Goal: Task Accomplishment & Management: Manage account settings

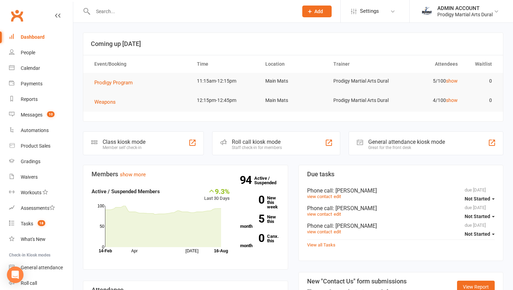
click at [116, 12] on input "text" at bounding box center [192, 12] width 203 height 10
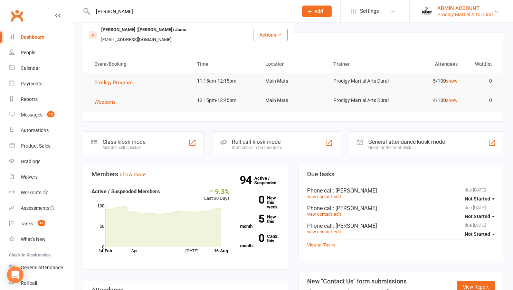
type input "[PERSON_NAME]"
click at [450, 9] on div "ADMIN ACCOUNT" at bounding box center [465, 8] width 55 height 6
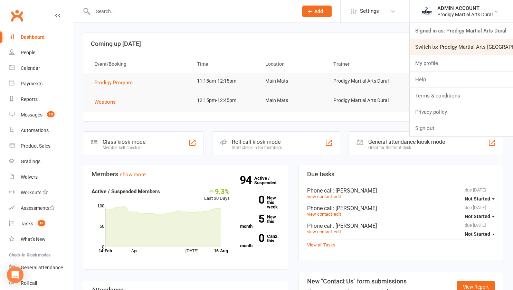
click at [439, 47] on link "Switch to: Prodigy Martial Arts Seven Hills" at bounding box center [461, 47] width 103 height 16
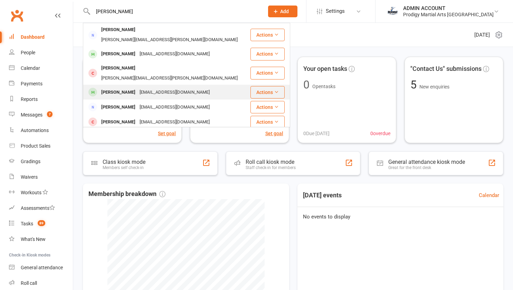
type input "[PERSON_NAME]"
click at [122, 87] on div "[PERSON_NAME]" at bounding box center [118, 92] width 38 height 10
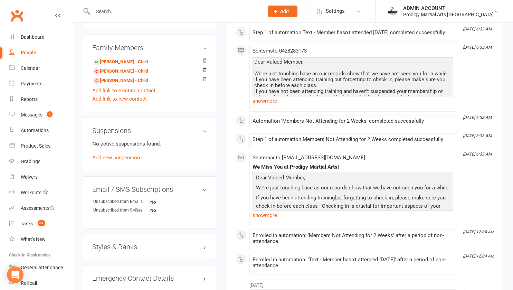
scroll to position [389, 0]
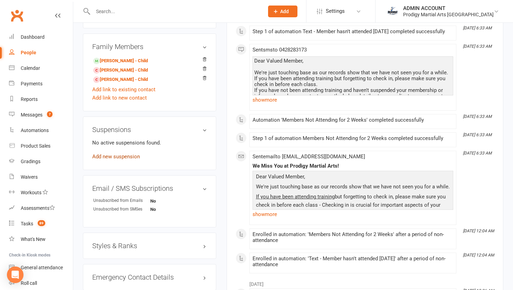
click at [100, 160] on link "Add new suspension" at bounding box center [116, 156] width 48 height 6
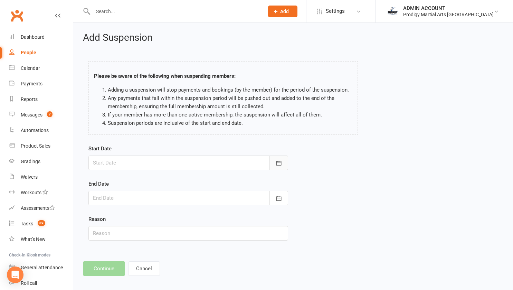
click at [279, 162] on icon "button" at bounding box center [278, 163] width 7 height 7
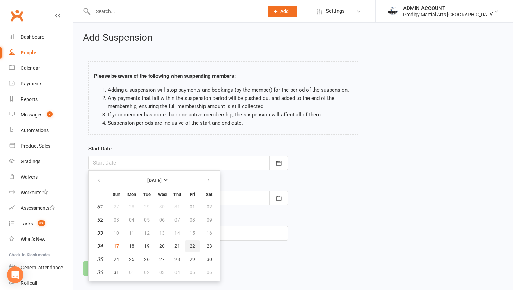
click at [190, 244] on span "22" at bounding box center [193, 246] width 6 height 6
type input "[DATE]"
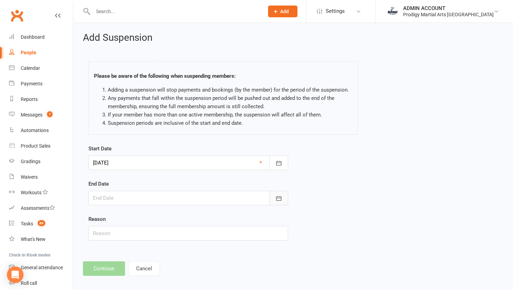
click at [275, 197] on icon "button" at bounding box center [278, 198] width 7 height 7
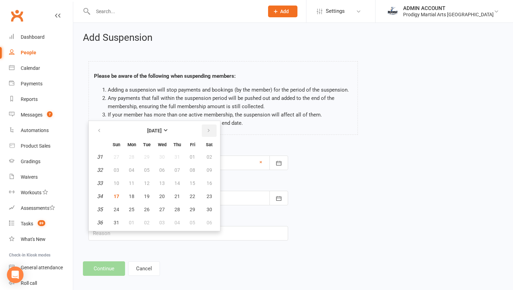
click at [209, 131] on icon "button" at bounding box center [208, 131] width 5 height 6
click at [176, 184] on span "16" at bounding box center [178, 183] width 6 height 6
type input "[DATE]"
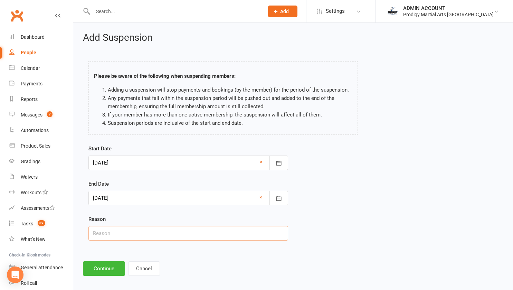
click at [165, 232] on input "text" at bounding box center [188, 233] width 200 height 15
type input "Moving house"
click at [115, 267] on button "Continue" at bounding box center [104, 268] width 42 height 15
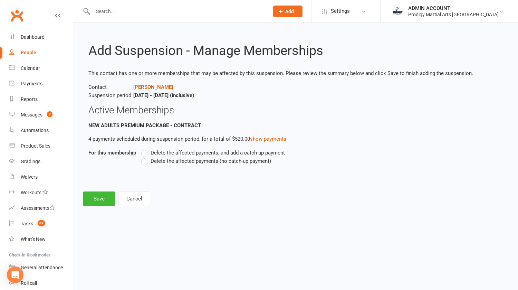
click at [146, 163] on label "Delete the affected payments (no catch-up payment)" at bounding box center [206, 161] width 130 height 8
click at [146, 157] on input "Delete the affected payments (no catch-up payment)" at bounding box center [143, 157] width 4 height 0
click at [96, 198] on button "Save" at bounding box center [99, 198] width 32 height 15
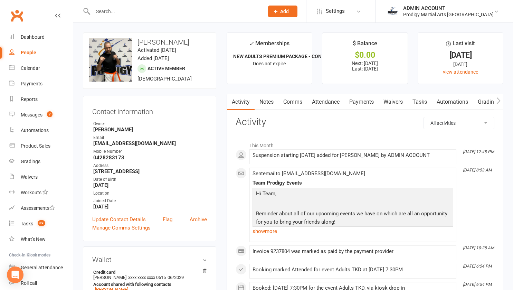
click at [362, 100] on link "Payments" at bounding box center [362, 102] width 34 height 16
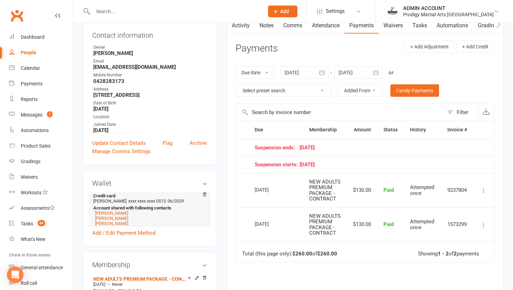
scroll to position [74, 0]
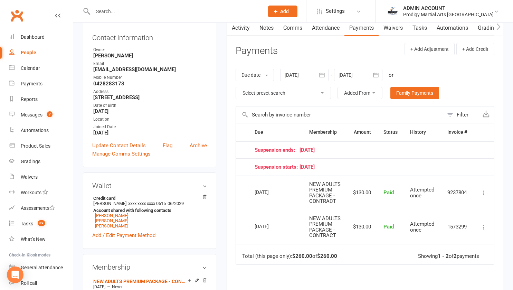
click at [371, 74] on div at bounding box center [358, 75] width 48 height 12
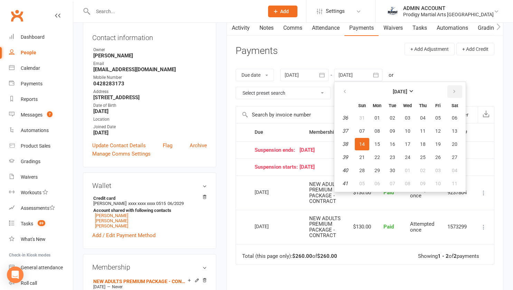
click at [457, 91] on icon "button" at bounding box center [454, 92] width 5 height 6
click at [410, 154] on button "19" at bounding box center [408, 157] width 15 height 12
type input "[DATE]"
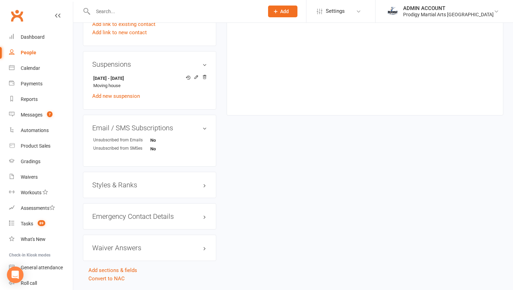
scroll to position [456, 0]
click at [106, 187] on h3 "Styles & Ranks" at bounding box center [149, 184] width 115 height 8
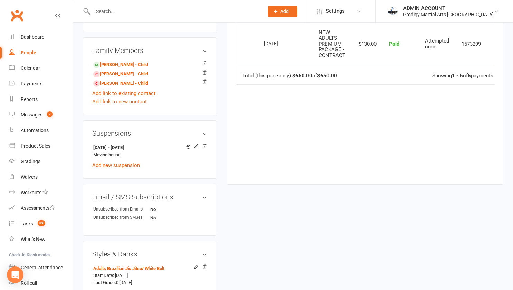
scroll to position [384, 0]
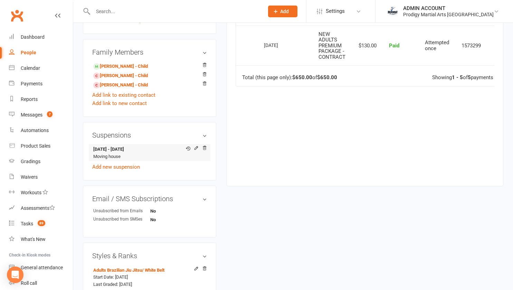
drag, startPoint x: 92, startPoint y: 151, endPoint x: 149, endPoint y: 149, distance: 57.1
click at [149, 149] on li "[DATE] - [DATE] Moving house" at bounding box center [149, 152] width 115 height 17
copy strong "[DATE] - [DATE]"
click at [136, 12] on input "text" at bounding box center [175, 12] width 168 height 10
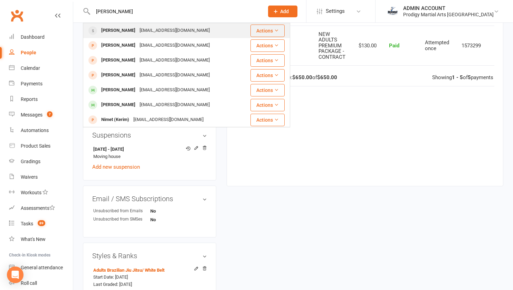
type input "[PERSON_NAME]"
click at [122, 30] on div "[PERSON_NAME]" at bounding box center [118, 31] width 38 height 10
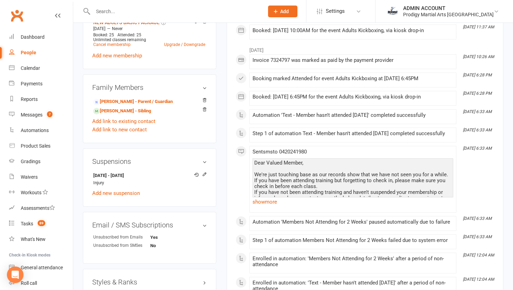
scroll to position [328, 0]
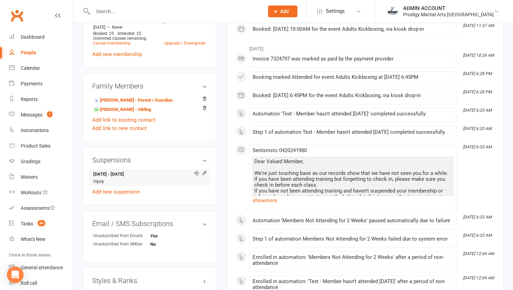
drag, startPoint x: 93, startPoint y: 177, endPoint x: 154, endPoint y: 177, distance: 60.8
click at [154, 177] on strong "[DATE] - [DATE]" at bounding box center [148, 174] width 110 height 7
copy strong "[DATE] - [DATE]"
click at [130, 8] on input "text" at bounding box center [175, 12] width 168 height 10
type input "tonga"
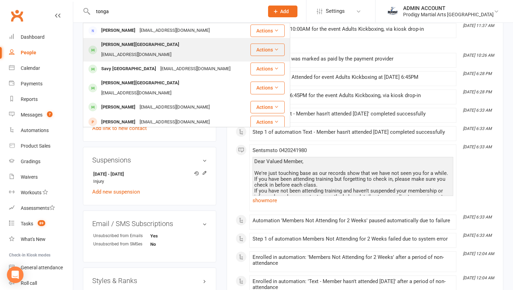
click at [119, 39] on div "Ane Tonga [EMAIL_ADDRESS][DOMAIN_NAME]" at bounding box center [167, 49] width 166 height 23
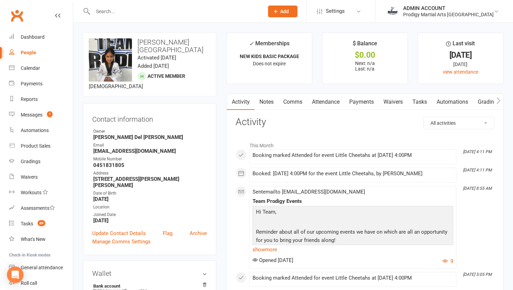
click at [322, 102] on link "Attendance" at bounding box center [325, 102] width 37 height 16
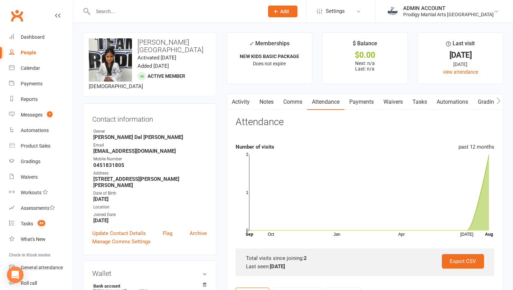
click at [364, 99] on link "Payments" at bounding box center [362, 102] width 34 height 16
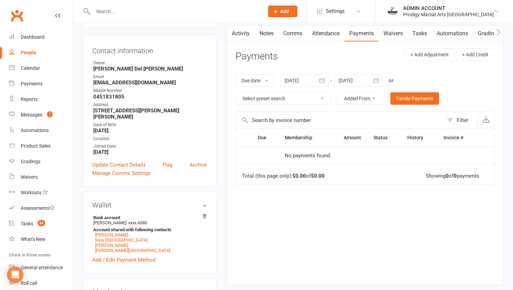
scroll to position [69, 0]
click at [111, 237] on link "Savy [GEOGRAPHIC_DATA]" at bounding box center [121, 239] width 53 height 5
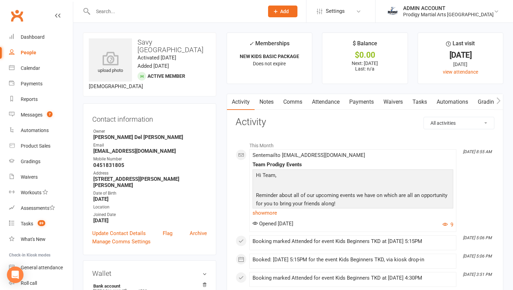
click at [358, 97] on link "Payments" at bounding box center [362, 102] width 34 height 16
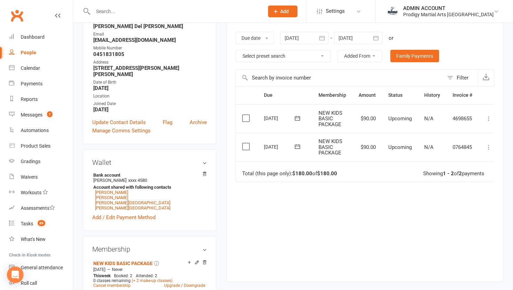
scroll to position [111, 0]
click at [107, 189] on link "[PERSON_NAME]" at bounding box center [111, 191] width 33 height 5
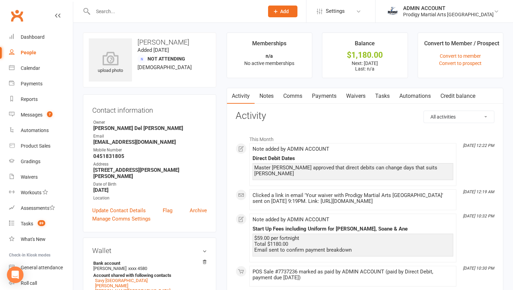
click at [326, 98] on link "Payments" at bounding box center [324, 96] width 34 height 16
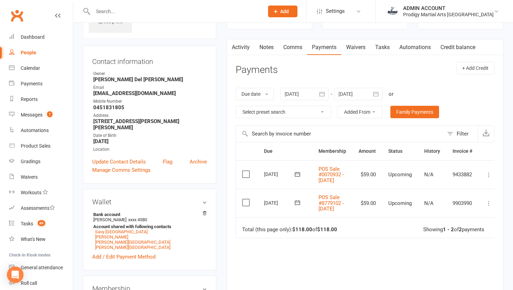
scroll to position [47, 0]
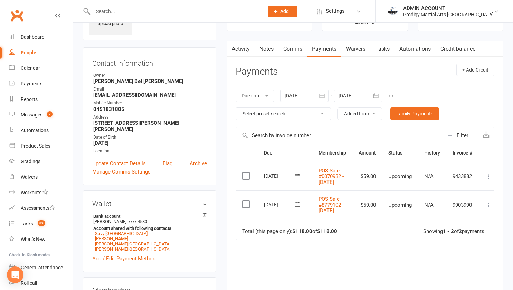
click at [316, 97] on div at bounding box center [304, 96] width 48 height 12
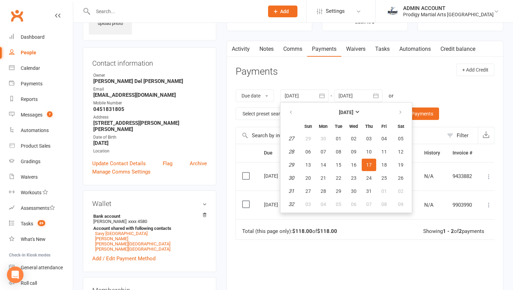
click at [316, 97] on div at bounding box center [304, 96] width 48 height 12
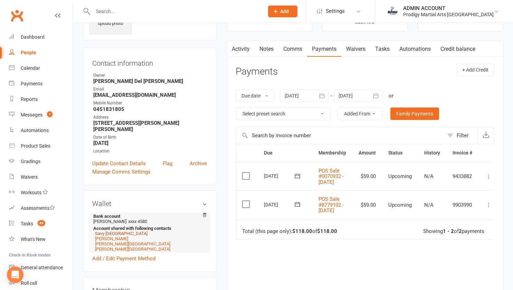
click at [113, 231] on link "Savy [GEOGRAPHIC_DATA]" at bounding box center [121, 233] width 53 height 5
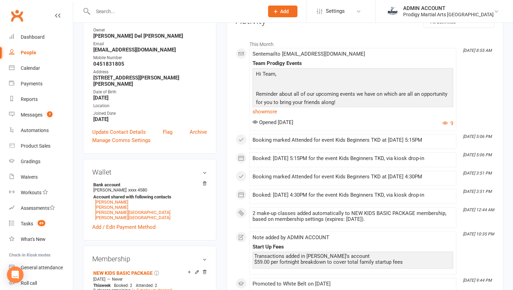
scroll to position [99, 0]
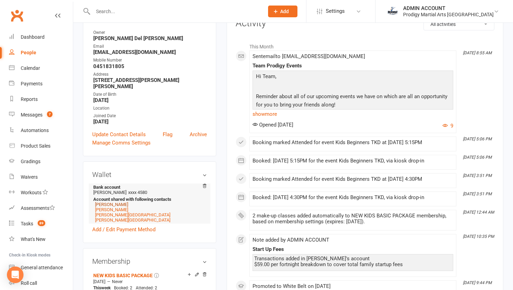
click at [108, 202] on link "[PERSON_NAME]" at bounding box center [111, 204] width 33 height 5
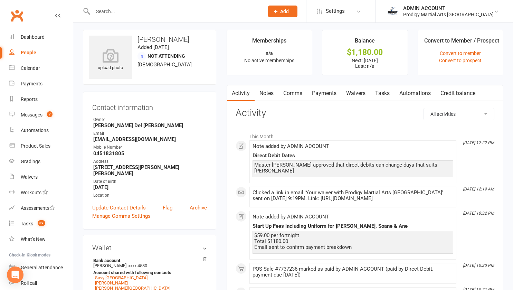
scroll to position [2, 0]
click at [332, 95] on link "Payments" at bounding box center [324, 94] width 34 height 16
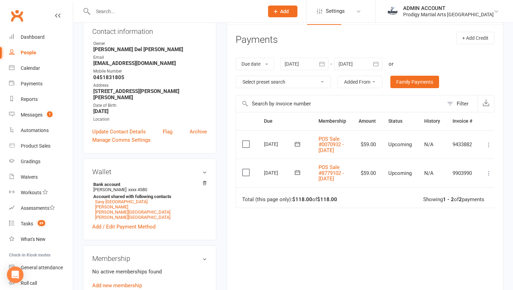
scroll to position [80, 0]
click at [489, 148] on icon at bounding box center [489, 144] width 7 height 7
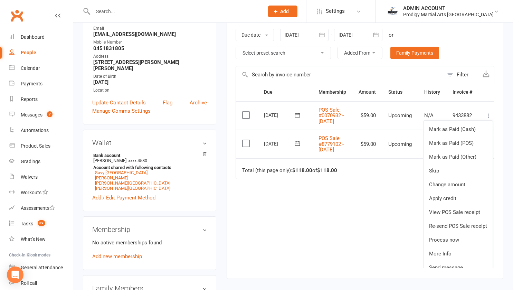
scroll to position [107, 0]
click at [297, 119] on icon at bounding box center [297, 115] width 7 height 7
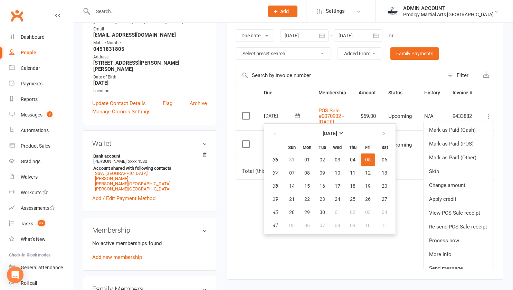
click at [297, 119] on icon at bounding box center [297, 115] width 7 height 7
click at [489, 118] on icon at bounding box center [489, 116] width 7 height 7
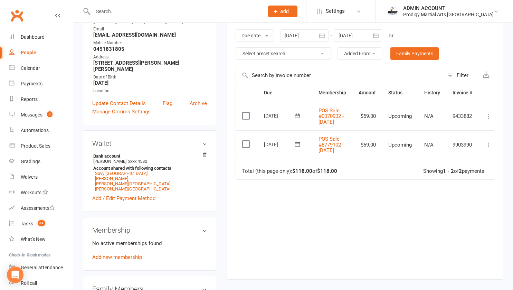
click at [336, 236] on div "Due Contact Membership Amount Status History Invoice # Select this [DATE] [PERS…" at bounding box center [365, 176] width 259 height 185
click at [488, 149] on button at bounding box center [489, 145] width 8 height 8
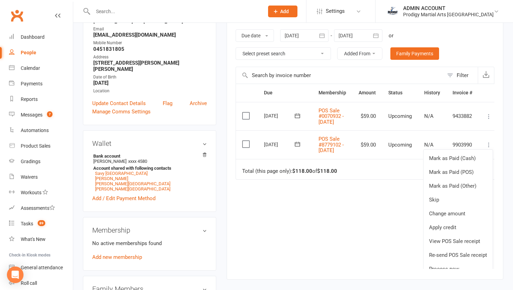
click at [488, 149] on button at bounding box center [489, 145] width 8 height 8
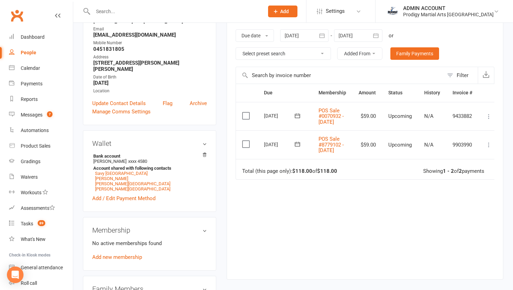
click at [326, 234] on div "Due Contact Membership Amount Status History Invoice # Select this [DATE] [PERS…" at bounding box center [365, 176] width 259 height 185
click at [300, 118] on icon at bounding box center [297, 115] width 5 height 4
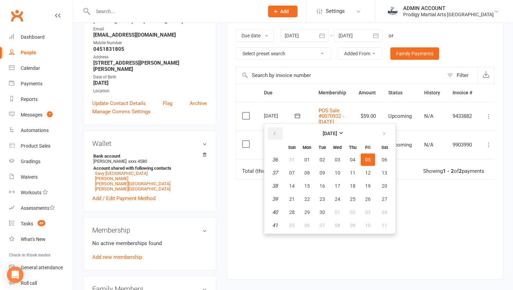
click at [273, 133] on icon "button" at bounding box center [274, 134] width 5 height 6
click at [260, 242] on div "Due Contact Membership Amount Status History Invoice # Select this [DATE] [DATE…" at bounding box center [365, 176] width 259 height 185
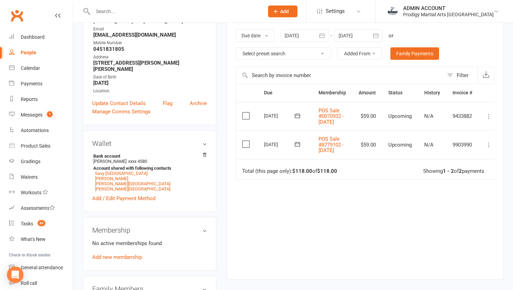
click at [259, 223] on div "Due Contact Membership Amount Status History Invoice # Select this [DATE] [PERS…" at bounding box center [365, 176] width 259 height 185
click at [296, 118] on icon at bounding box center [297, 115] width 7 height 7
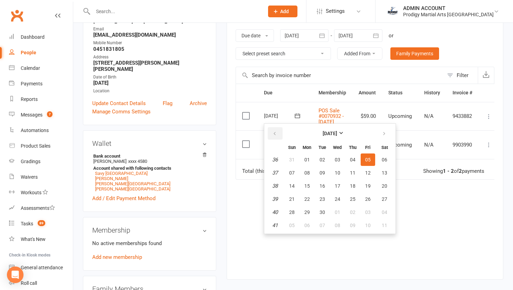
click at [278, 132] on button "button" at bounding box center [275, 133] width 15 height 12
click at [370, 211] on span "29" at bounding box center [368, 212] width 6 height 6
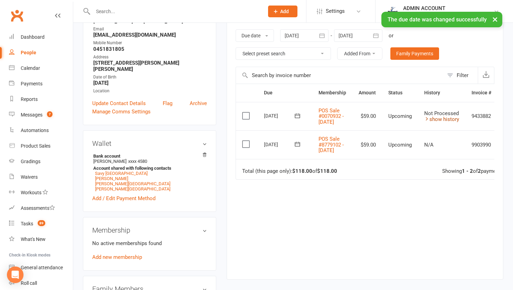
click at [435, 121] on link "show history" at bounding box center [441, 119] width 35 height 6
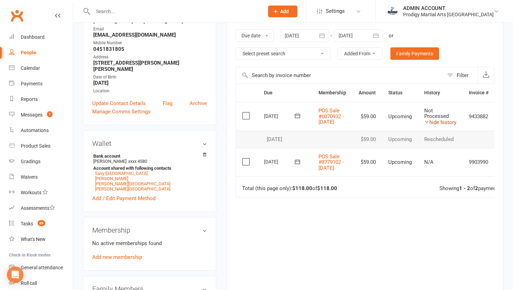
click at [436, 124] on link "hide history" at bounding box center [440, 122] width 32 height 6
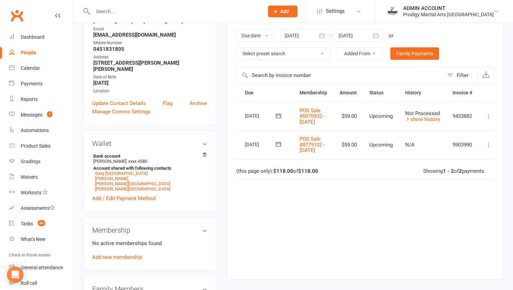
scroll to position [0, 25]
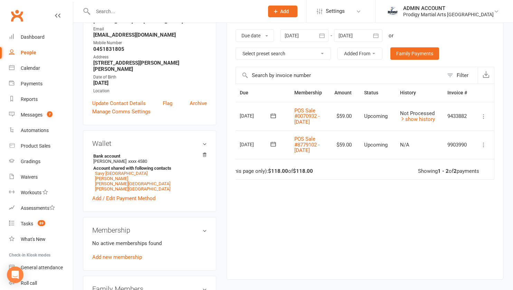
click at [484, 119] on icon at bounding box center [483, 116] width 7 height 7
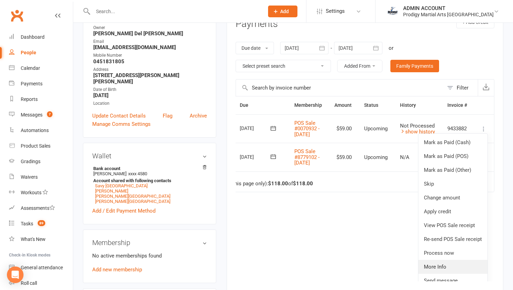
scroll to position [94, 0]
click at [375, 235] on div "Due Contact Membership Amount Status History Invoice # Select this [DATE] [PERS…" at bounding box center [365, 188] width 259 height 185
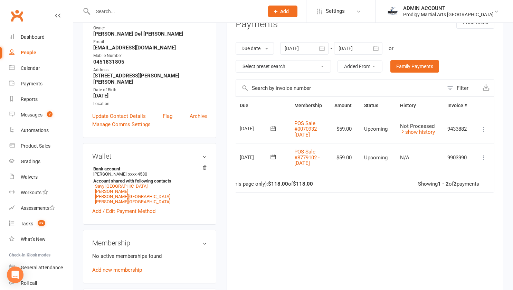
click at [482, 133] on icon at bounding box center [483, 129] width 7 height 7
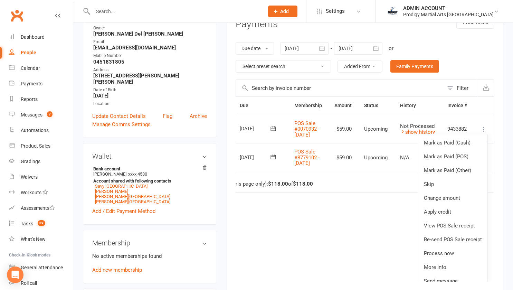
click at [368, 234] on div "Due Contact Membership Amount Status History Invoice # Select this [DATE] [PERS…" at bounding box center [365, 188] width 259 height 185
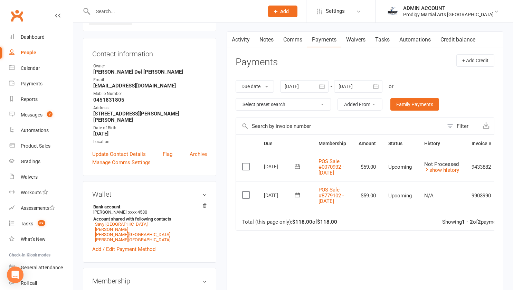
scroll to position [41, 0]
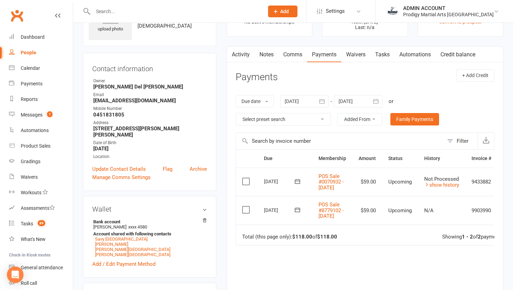
click at [355, 97] on div at bounding box center [358, 101] width 48 height 12
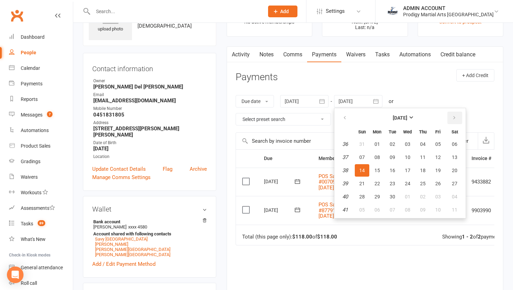
click at [458, 121] on button "button" at bounding box center [455, 118] width 15 height 12
click at [408, 196] on span "31" at bounding box center [408, 197] width 6 height 6
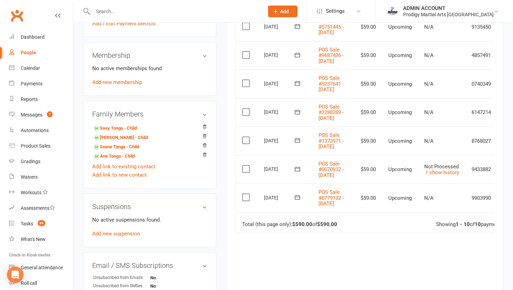
scroll to position [282, 0]
click at [300, 144] on icon at bounding box center [297, 140] width 7 height 7
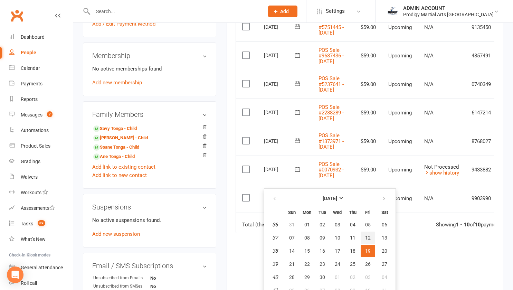
click at [365, 237] on span "12" at bounding box center [368, 238] width 6 height 6
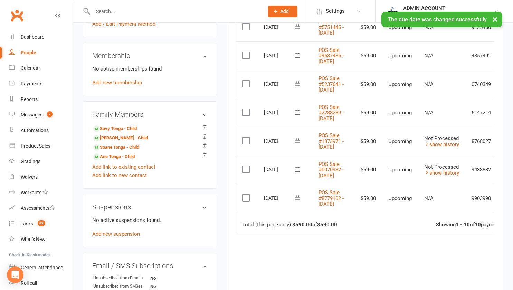
click at [298, 114] on icon at bounding box center [297, 112] width 5 height 4
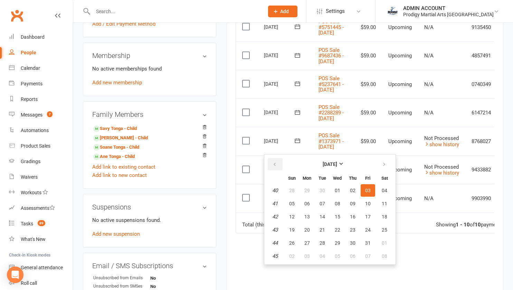
click at [272, 164] on icon "button" at bounding box center [274, 165] width 5 height 6
click at [370, 226] on button "26" at bounding box center [368, 230] width 15 height 12
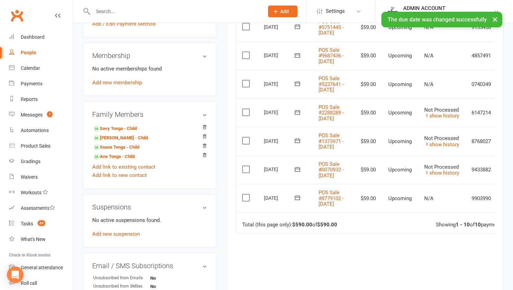
click at [297, 86] on icon at bounding box center [297, 84] width 5 height 4
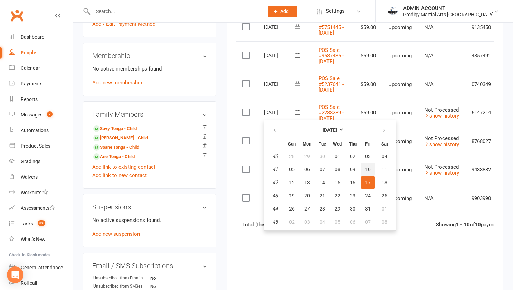
click at [368, 169] on span "10" at bounding box center [368, 170] width 6 height 6
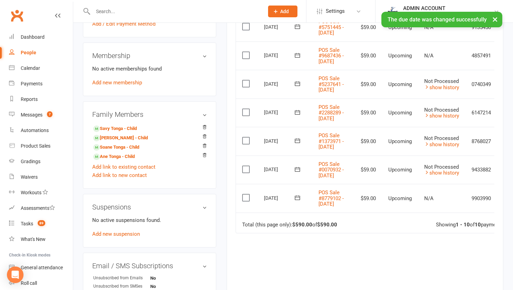
click at [299, 59] on icon at bounding box center [297, 55] width 7 height 7
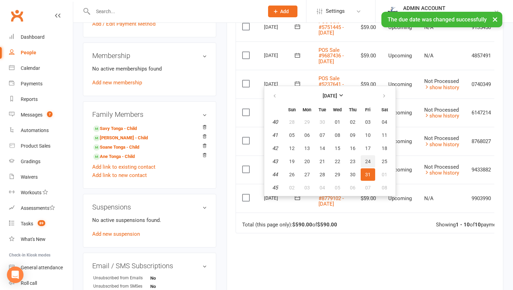
click at [367, 159] on span "24" at bounding box center [368, 162] width 6 height 6
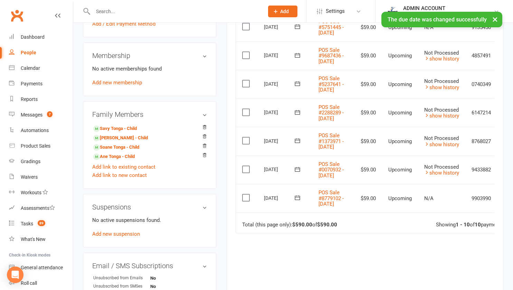
click at [297, 30] on icon at bounding box center [297, 26] width 7 height 7
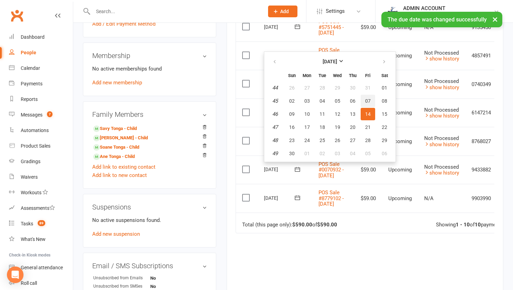
click at [370, 102] on span "07" at bounding box center [368, 101] width 6 height 6
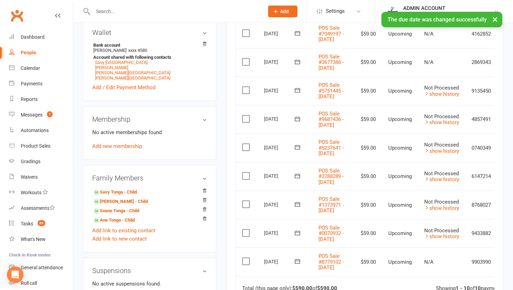
scroll to position [217, 0]
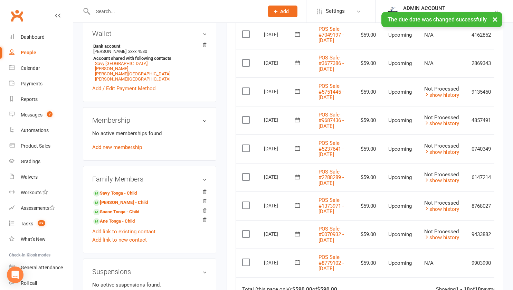
click at [297, 66] on icon at bounding box center [297, 62] width 7 height 7
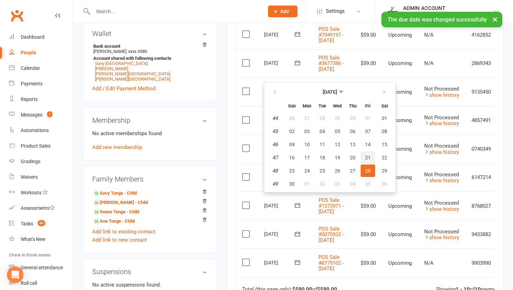
click at [371, 159] on button "21" at bounding box center [368, 157] width 15 height 12
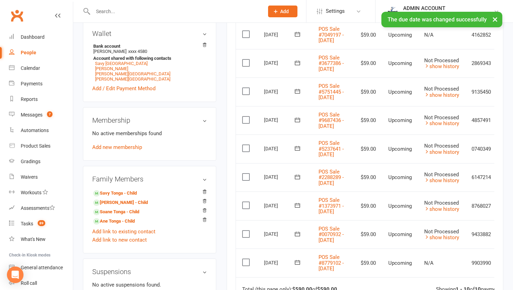
click at [299, 38] on icon at bounding box center [297, 34] width 7 height 7
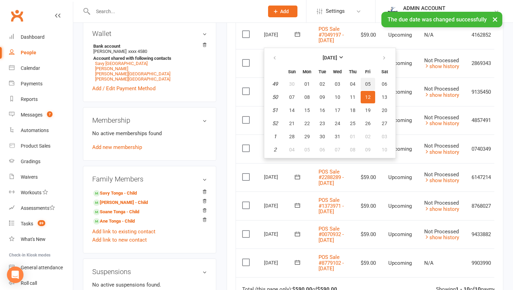
click at [366, 84] on span "05" at bounding box center [368, 84] width 6 height 6
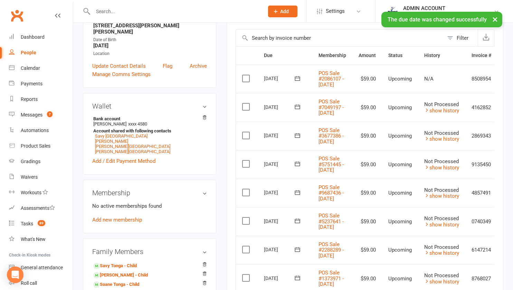
scroll to position [140, 0]
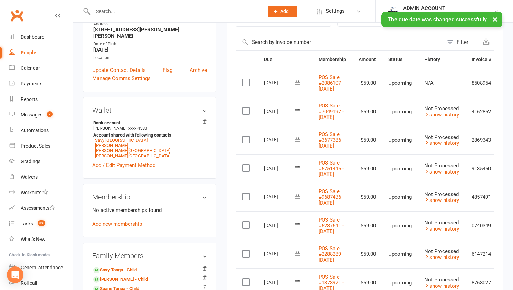
click at [299, 85] on icon at bounding box center [297, 82] width 5 height 4
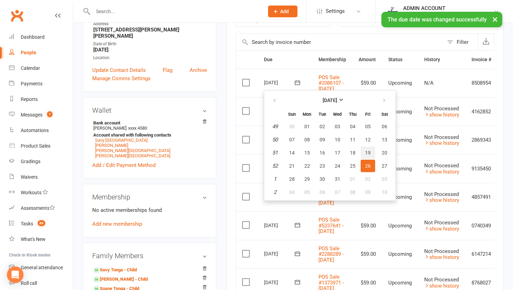
click at [367, 151] on span "19" at bounding box center [368, 153] width 6 height 6
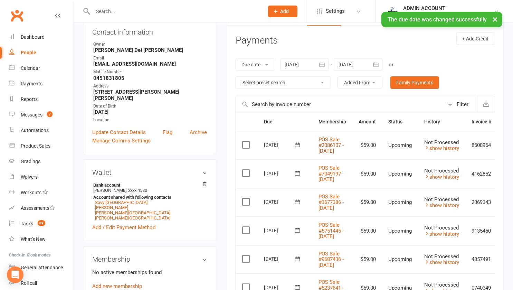
scroll to position [77, 0]
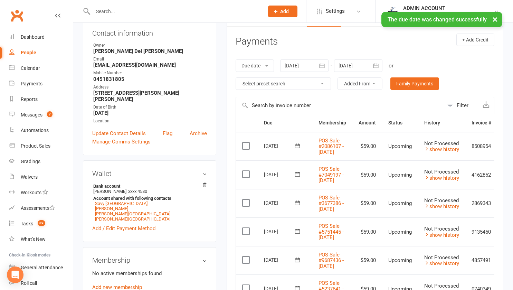
click at [367, 66] on div at bounding box center [358, 65] width 48 height 12
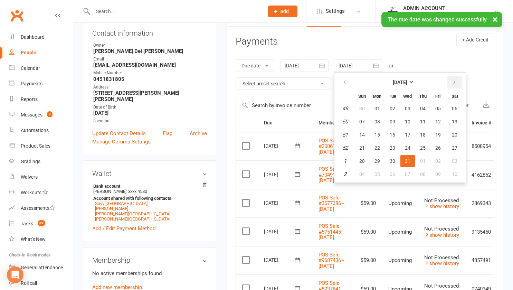
click at [457, 79] on button "button" at bounding box center [455, 82] width 15 height 12
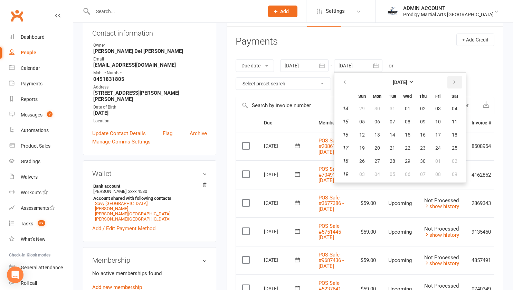
click at [457, 79] on button "button" at bounding box center [455, 82] width 15 height 12
click at [429, 139] on button "14" at bounding box center [423, 135] width 15 height 12
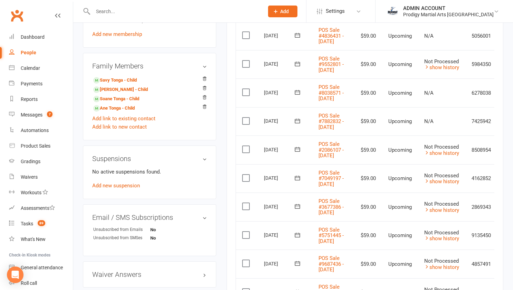
scroll to position [330, 0]
click at [432, 78] on td "Not Processed show history" at bounding box center [441, 64] width 47 height 29
click at [435, 70] on link "show history" at bounding box center [441, 67] width 35 height 6
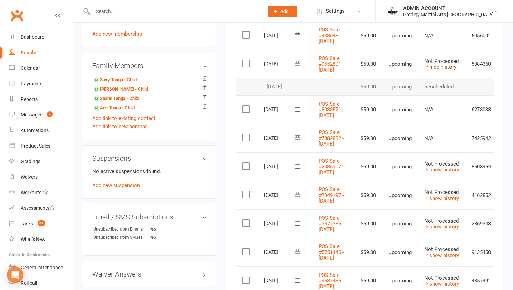
click at [435, 70] on link "hide history" at bounding box center [440, 67] width 32 height 6
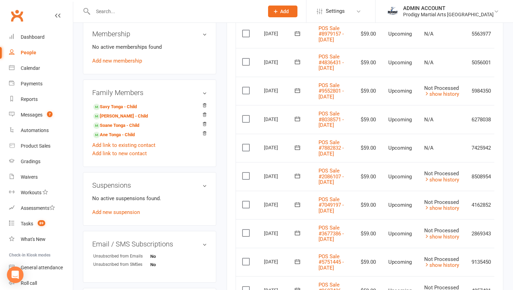
scroll to position [304, 0]
click at [298, 152] on span at bounding box center [297, 147] width 17 height 11
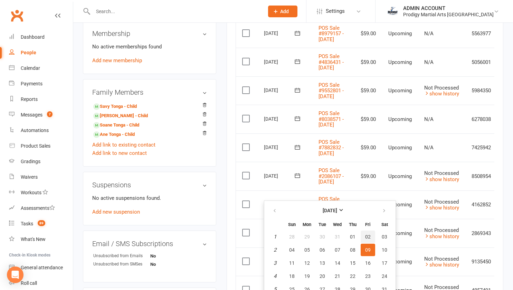
click at [369, 238] on span "02" at bounding box center [368, 237] width 6 height 6
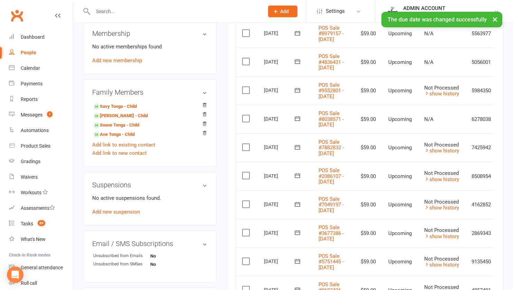
click at [299, 121] on icon at bounding box center [297, 118] width 5 height 4
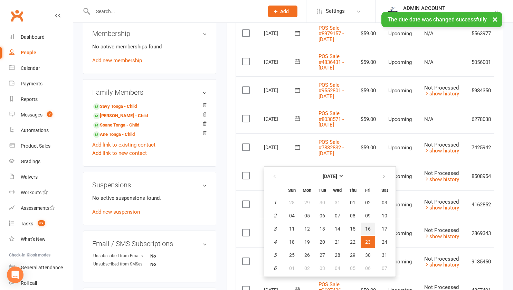
click at [370, 231] on span "16" at bounding box center [368, 229] width 6 height 6
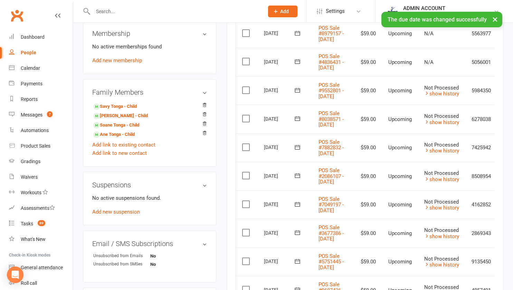
click at [298, 94] on icon at bounding box center [297, 90] width 7 height 7
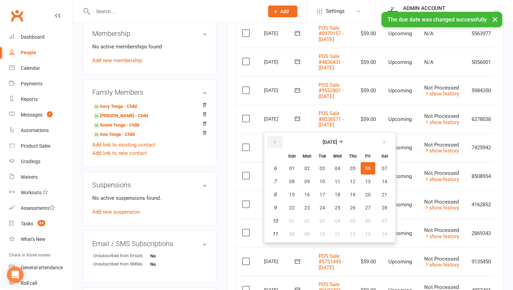
click at [276, 143] on icon "button" at bounding box center [274, 143] width 5 height 6
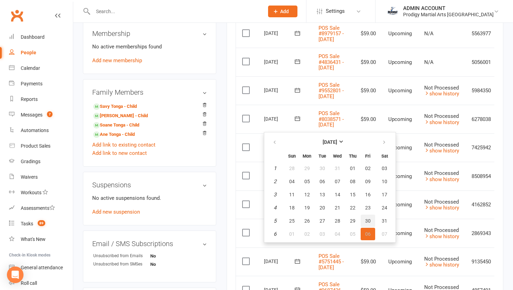
click at [366, 218] on span "30" at bounding box center [368, 221] width 6 height 6
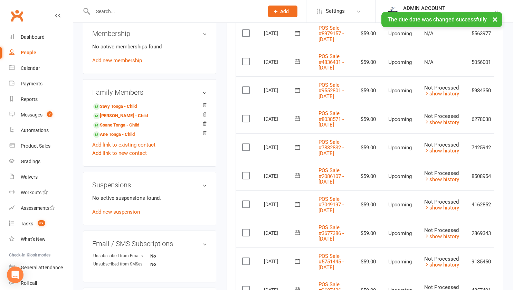
click at [298, 65] on icon at bounding box center [297, 61] width 7 height 7
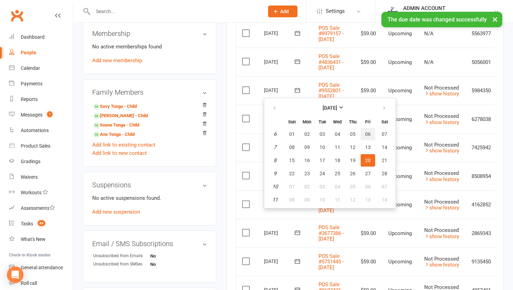
click at [363, 131] on button "06" at bounding box center [368, 134] width 15 height 12
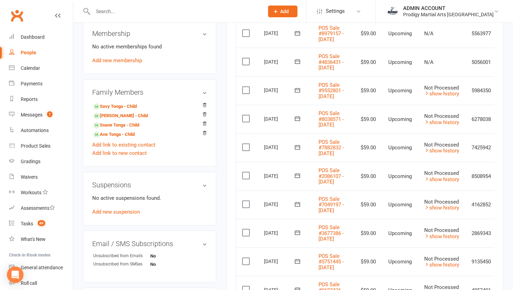
click at [299, 94] on icon at bounding box center [297, 90] width 7 height 7
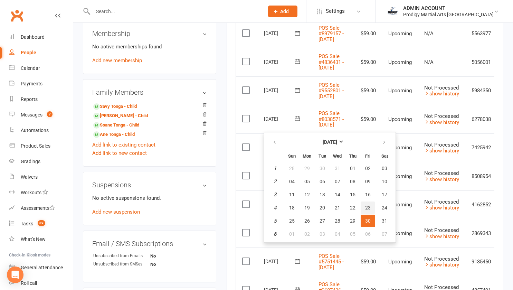
click at [369, 205] on span "23" at bounding box center [368, 208] width 6 height 6
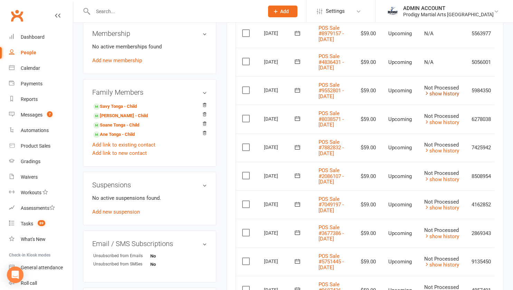
click at [448, 97] on link "show history" at bounding box center [441, 94] width 35 height 6
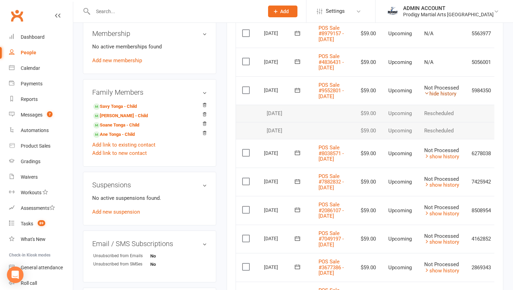
click at [448, 97] on link "hide history" at bounding box center [440, 94] width 32 height 6
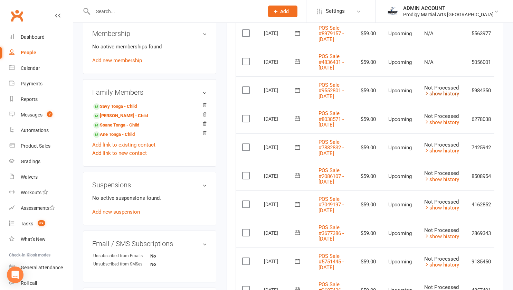
click at [448, 97] on link "show history" at bounding box center [441, 94] width 35 height 6
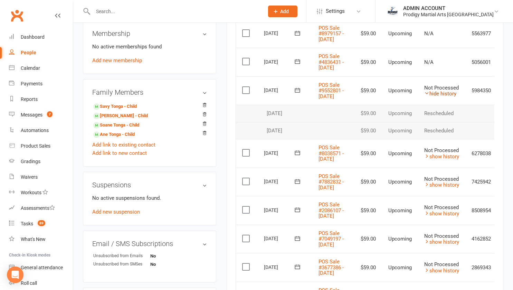
click at [448, 97] on link "hide history" at bounding box center [440, 94] width 32 height 6
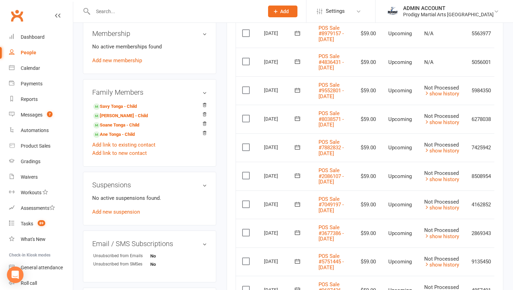
click at [296, 65] on icon at bounding box center [297, 61] width 7 height 7
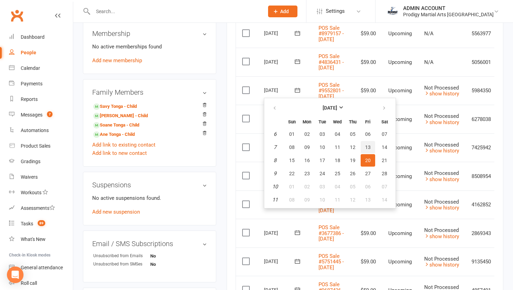
click at [366, 150] on span "13" at bounding box center [368, 147] width 6 height 6
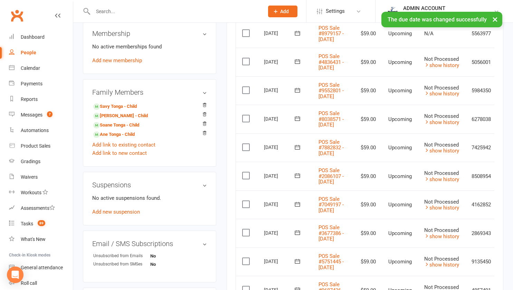
click at [298, 37] on icon at bounding box center [297, 33] width 7 height 7
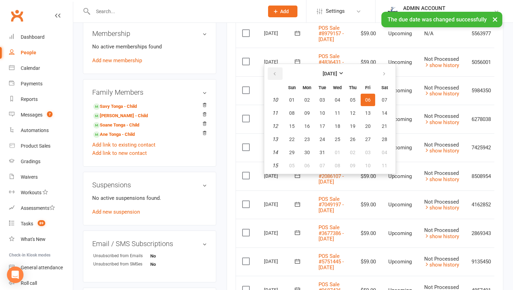
click at [273, 71] on button "button" at bounding box center [275, 73] width 15 height 12
click at [368, 137] on span "27" at bounding box center [368, 140] width 6 height 6
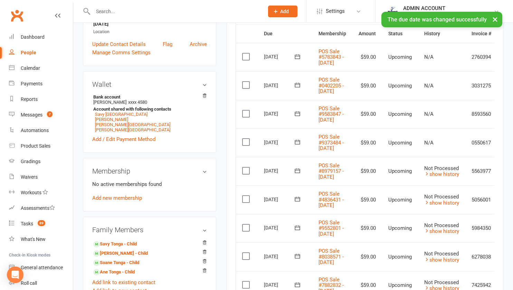
scroll to position [166, 0]
click at [297, 146] on icon at bounding box center [297, 142] width 7 height 7
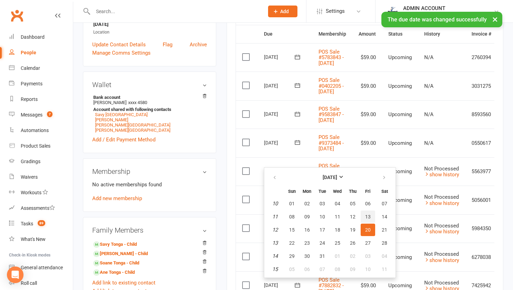
click at [365, 211] on button "13" at bounding box center [368, 217] width 15 height 12
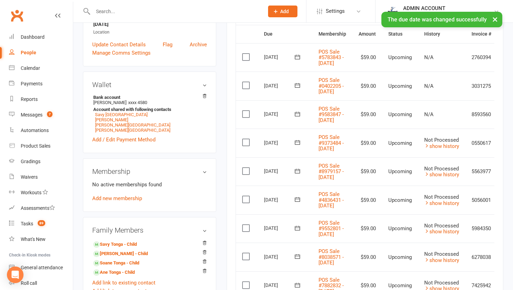
click at [297, 118] on icon at bounding box center [297, 114] width 7 height 7
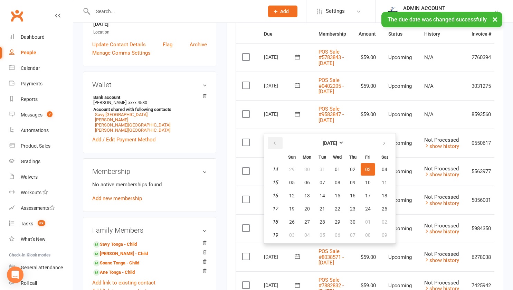
click at [277, 143] on icon "button" at bounding box center [274, 144] width 5 height 6
click at [367, 207] on span "27" at bounding box center [368, 209] width 6 height 6
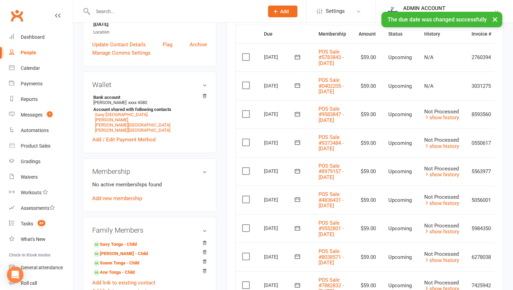
click at [299, 88] on icon at bounding box center [297, 85] width 5 height 4
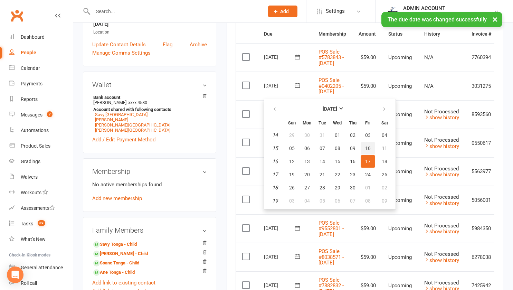
click at [369, 146] on span "10" at bounding box center [368, 149] width 6 height 6
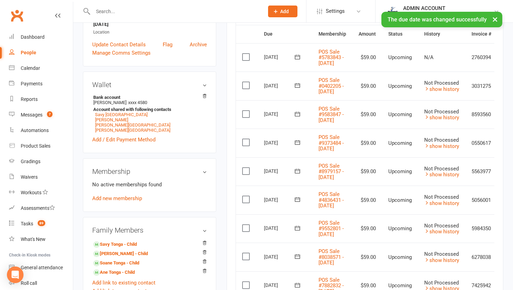
click at [300, 59] on icon at bounding box center [297, 57] width 5 height 4
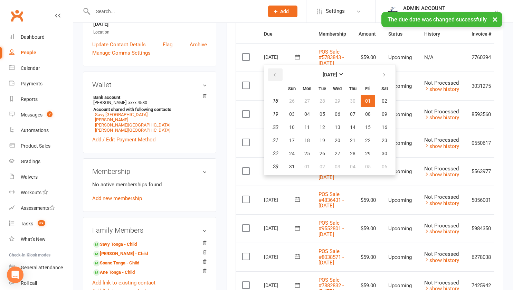
click at [274, 72] on icon "button" at bounding box center [274, 75] width 5 height 6
click at [370, 142] on span "24" at bounding box center [368, 141] width 6 height 6
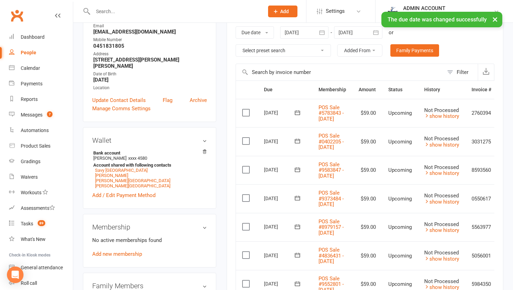
scroll to position [88, 0]
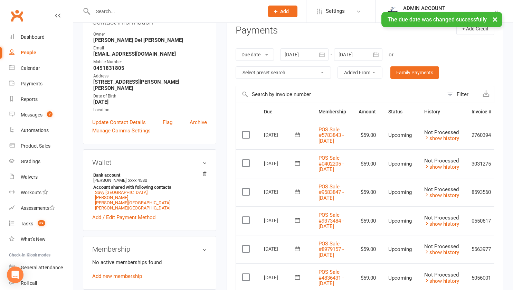
click at [352, 54] on div at bounding box center [358, 54] width 48 height 12
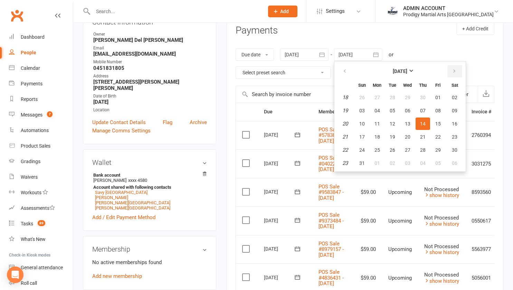
click at [455, 72] on icon "button" at bounding box center [454, 71] width 5 height 6
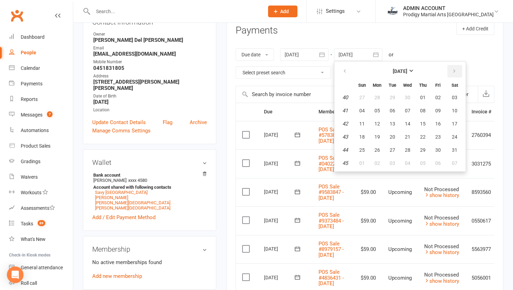
click at [455, 72] on icon "button" at bounding box center [454, 71] width 5 height 6
click at [426, 134] on span "26" at bounding box center [423, 137] width 6 height 6
type input "[DATE]"
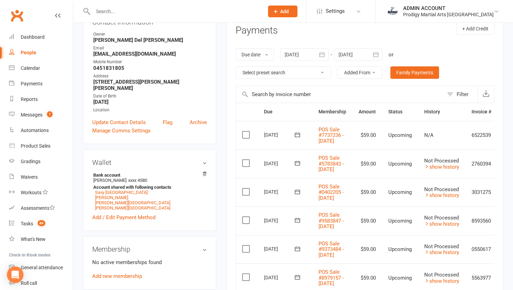
click at [297, 137] on icon at bounding box center [297, 134] width 7 height 7
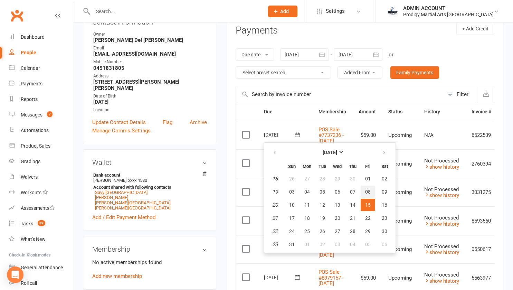
click at [367, 192] on span "08" at bounding box center [368, 192] width 6 height 6
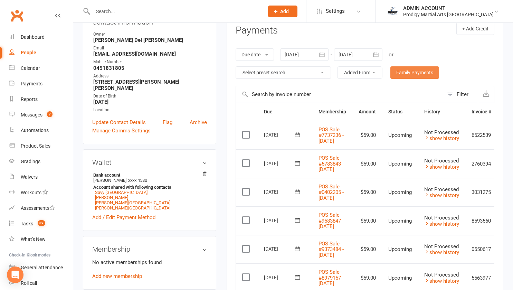
click at [400, 69] on link "Family Payments" at bounding box center [415, 72] width 49 height 12
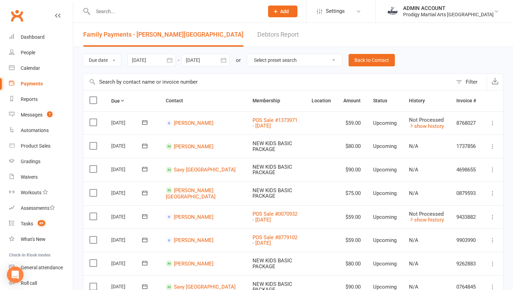
click at [492, 120] on icon at bounding box center [492, 123] width 7 height 7
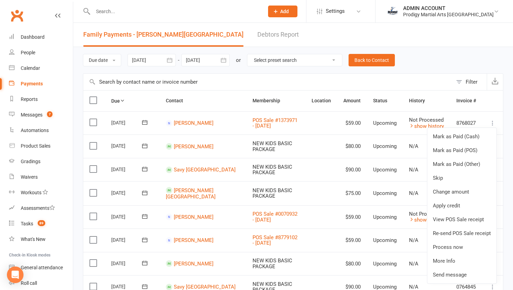
click at [511, 108] on div "Due date Due date Date paid Date failed Date settled [DATE] [DATE] Sun Mon Tue …" at bounding box center [293, 239] width 440 height 385
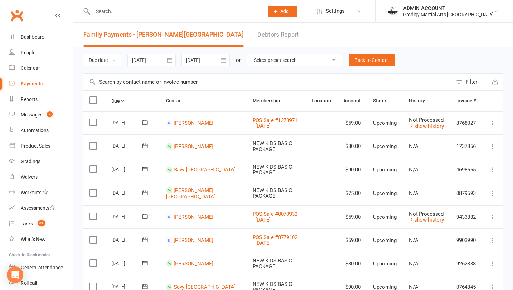
click at [492, 143] on icon at bounding box center [492, 146] width 7 height 7
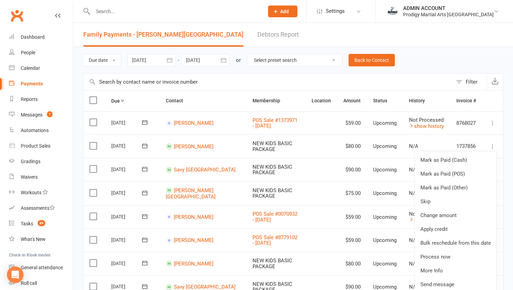
click at [510, 202] on div "Due date Due date Date paid Date failed Date settled [DATE] [DATE] Sun Mon Tue …" at bounding box center [293, 239] width 440 height 385
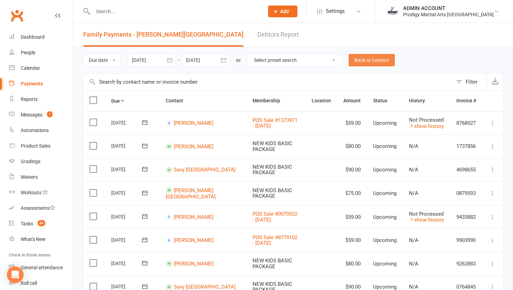
click at [359, 57] on link "Back to Contact" at bounding box center [372, 60] width 46 height 12
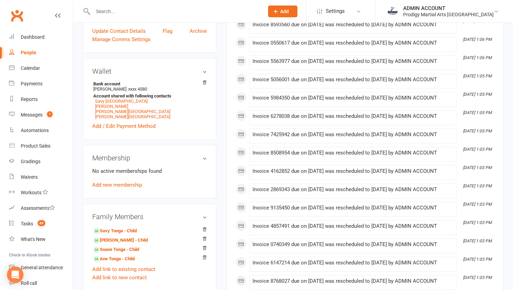
scroll to position [185, 0]
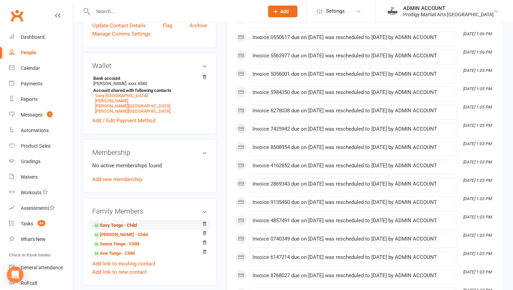
click at [115, 222] on link "Savy Tonga - Child" at bounding box center [115, 225] width 44 height 7
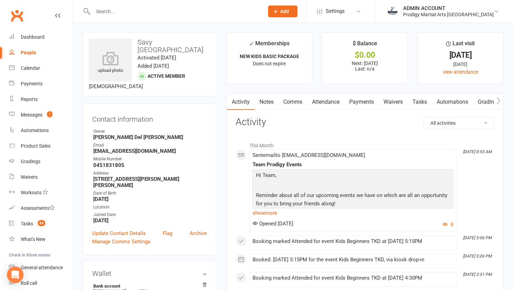
click at [359, 101] on link "Payments" at bounding box center [362, 102] width 34 height 16
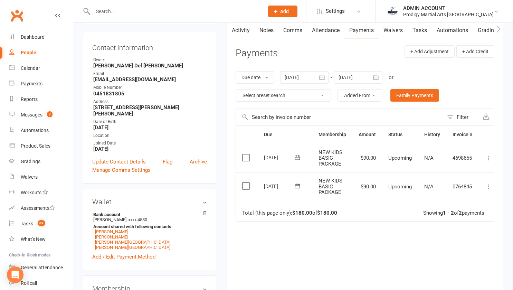
scroll to position [72, 0]
click at [488, 156] on icon at bounding box center [489, 157] width 7 height 7
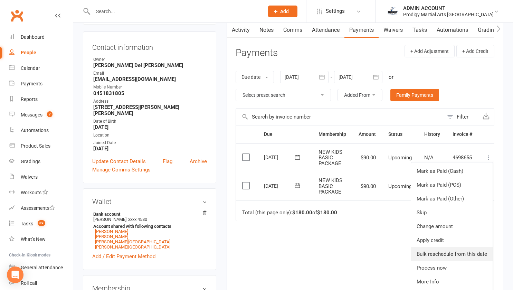
click at [425, 252] on link "Bulk reschedule from this date" at bounding box center [452, 254] width 82 height 14
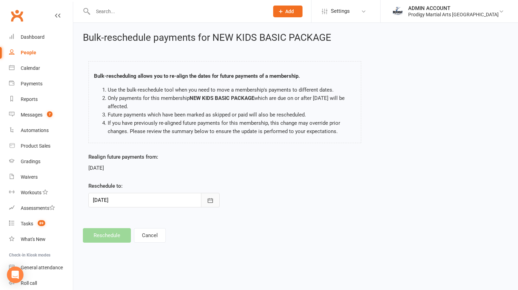
click at [211, 199] on icon "button" at bounding box center [210, 200] width 7 height 7
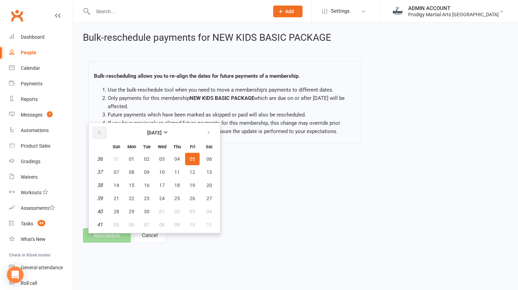
click at [97, 130] on icon "button" at bounding box center [99, 133] width 5 height 6
click at [191, 206] on button "29" at bounding box center [192, 211] width 15 height 12
type input "[DATE]"
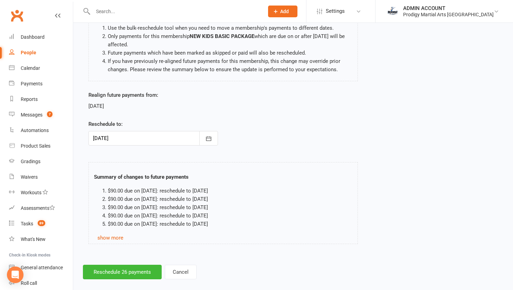
scroll to position [66, 0]
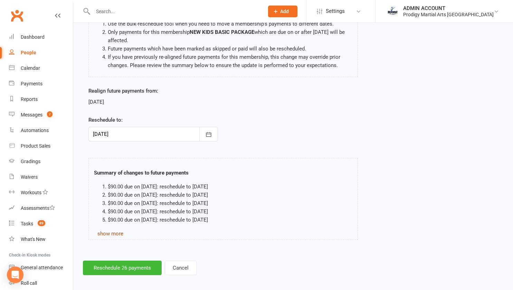
click at [100, 231] on link "show more" at bounding box center [110, 234] width 26 height 6
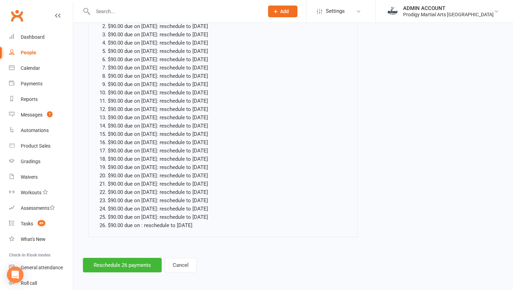
scroll to position [237, 0]
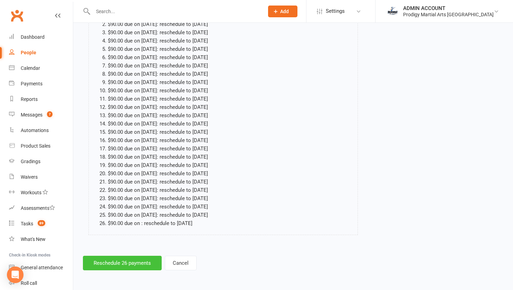
click at [92, 260] on button "Reschedule 26 payments" at bounding box center [122, 263] width 79 height 15
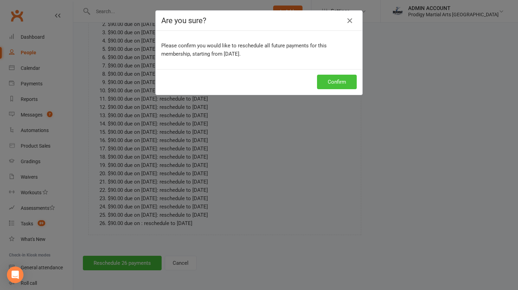
click at [337, 79] on button "Confirm" at bounding box center [337, 82] width 40 height 15
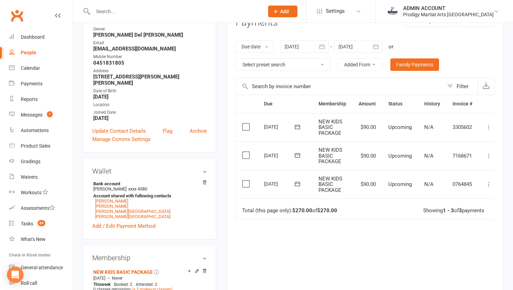
scroll to position [103, 0]
click at [115, 203] on link "[PERSON_NAME]" at bounding box center [111, 205] width 33 height 5
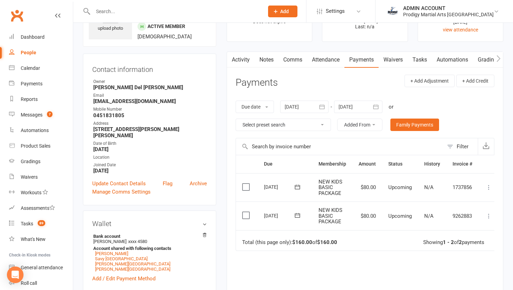
scroll to position [56, 0]
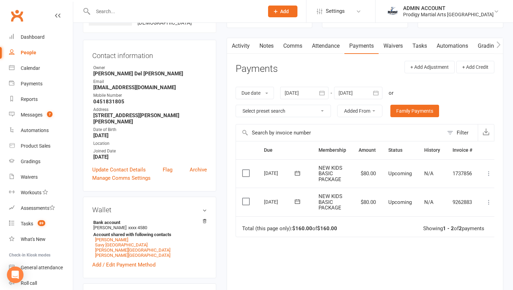
click at [488, 174] on icon at bounding box center [489, 173] width 7 height 7
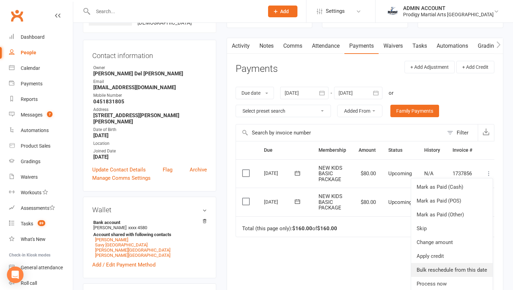
click at [434, 270] on link "Bulk reschedule from this date" at bounding box center [452, 270] width 82 height 14
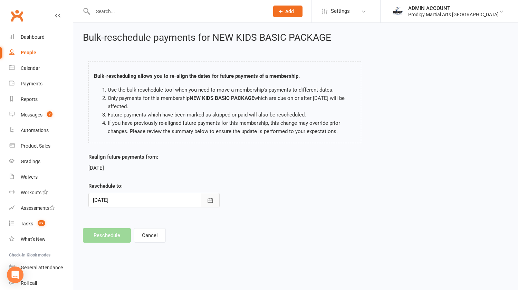
click at [206, 198] on button "button" at bounding box center [210, 200] width 19 height 15
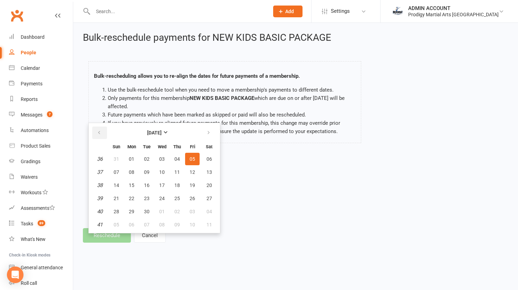
click at [99, 130] on icon "button" at bounding box center [99, 133] width 5 height 6
click at [192, 212] on span "29" at bounding box center [193, 212] width 6 height 6
type input "[DATE]"
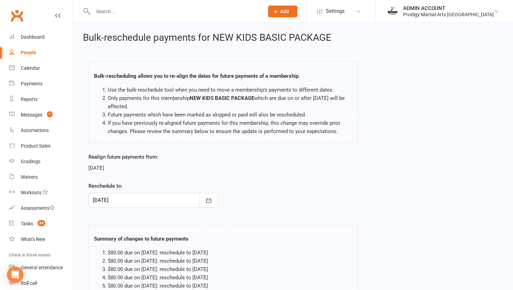
click at [113, 237] on strong "Summary of changes to future payments" at bounding box center [141, 239] width 95 height 6
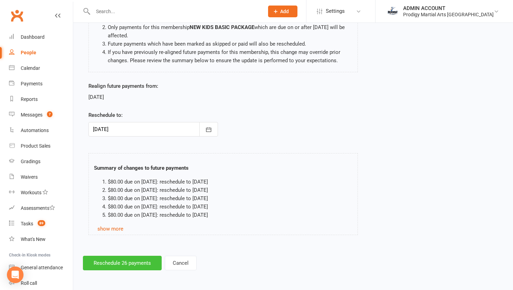
click at [109, 267] on button "Reschedule 26 payments" at bounding box center [122, 263] width 79 height 15
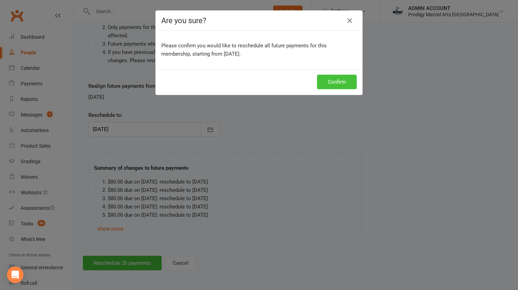
click at [324, 84] on button "Confirm" at bounding box center [337, 82] width 40 height 15
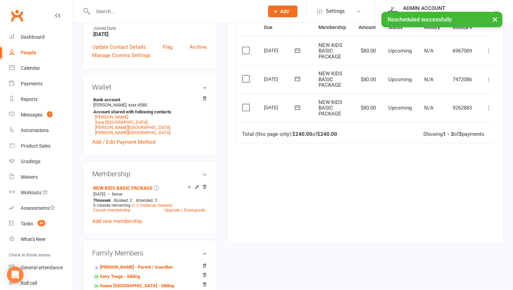
scroll to position [180, 0]
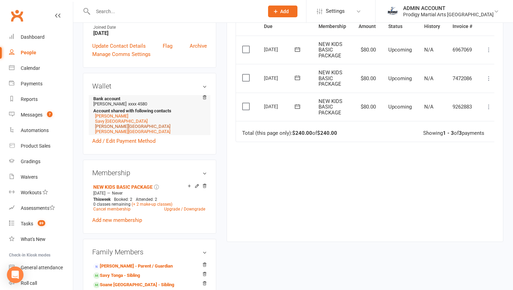
click at [110, 125] on link "[PERSON_NAME][GEOGRAPHIC_DATA]" at bounding box center [132, 126] width 75 height 5
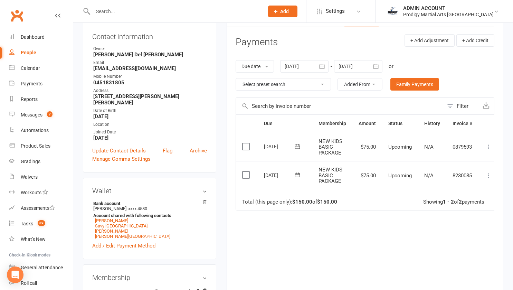
scroll to position [83, 0]
click at [488, 146] on icon at bounding box center [489, 146] width 7 height 7
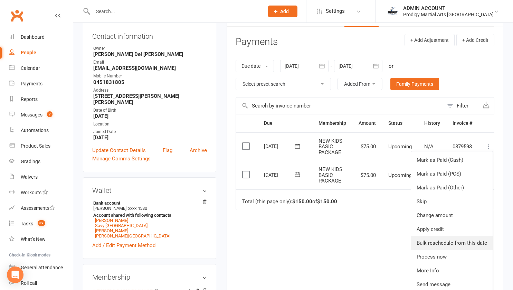
click at [434, 244] on link "Bulk reschedule from this date" at bounding box center [452, 243] width 82 height 14
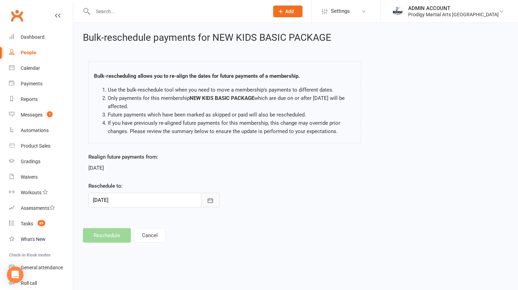
click at [213, 193] on button "button" at bounding box center [210, 200] width 19 height 15
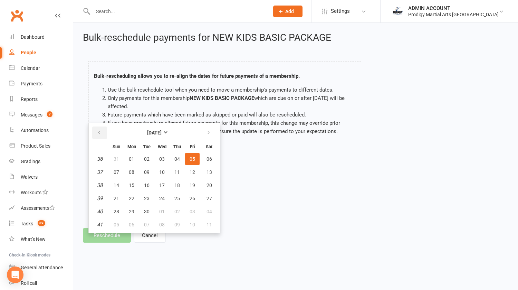
click at [98, 134] on icon "button" at bounding box center [99, 133] width 5 height 6
click at [194, 211] on span "29" at bounding box center [193, 212] width 6 height 6
type input "[DATE]"
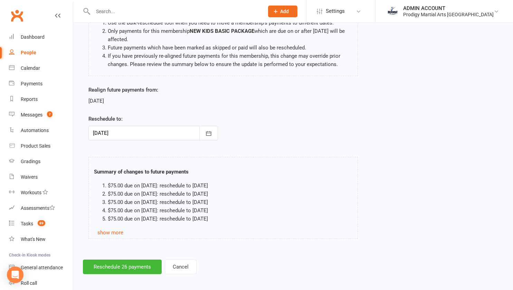
scroll to position [71, 0]
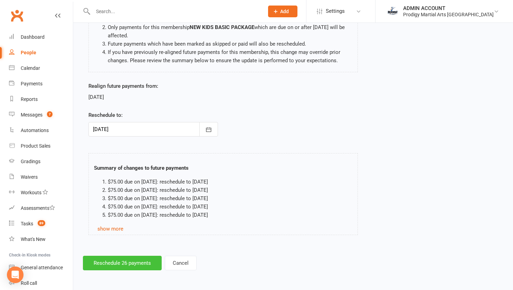
click at [102, 261] on button "Reschedule 26 payments" at bounding box center [122, 263] width 79 height 15
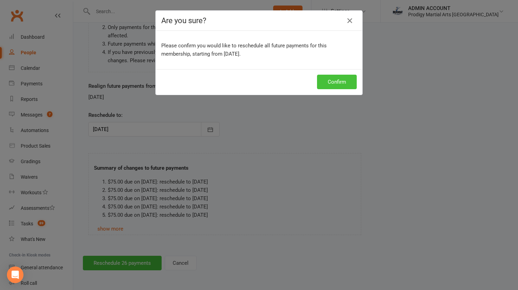
click at [332, 81] on button "Confirm" at bounding box center [337, 82] width 40 height 15
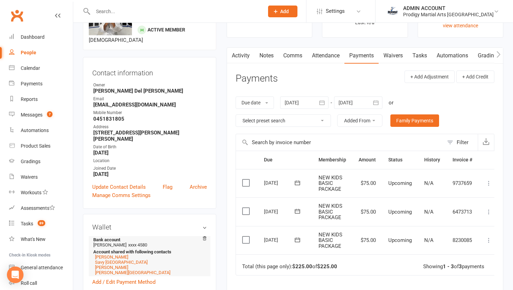
scroll to position [47, 0]
click at [103, 254] on link "[PERSON_NAME]" at bounding box center [111, 256] width 33 height 5
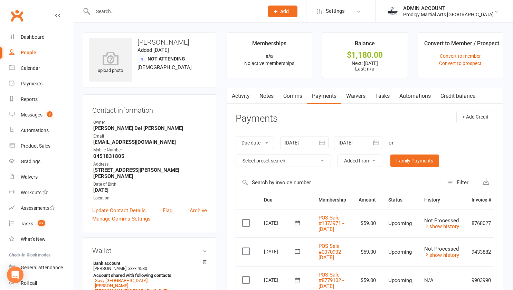
click at [465, 93] on link "Credit balance" at bounding box center [458, 96] width 45 height 16
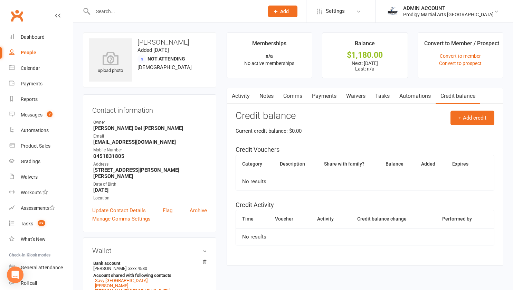
click at [224, 139] on main "Memberships n/a No active memberships Balance $1,180.00 Next: [DATE] Last: n/a …" at bounding box center [365, 152] width 287 height 240
click at [26, 38] on div "Dashboard" at bounding box center [33, 37] width 24 height 6
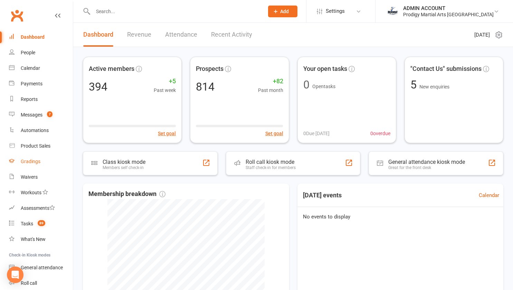
click at [29, 163] on div "Gradings" at bounding box center [31, 162] width 20 height 6
